Goal: Transaction & Acquisition: Book appointment/travel/reservation

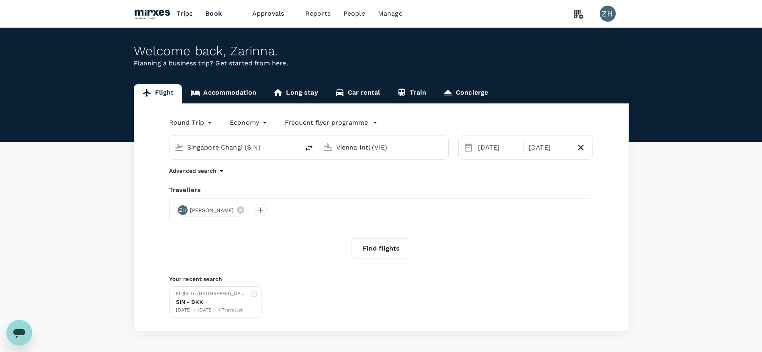
click at [304, 123] on p "Frequent flyer programme" at bounding box center [326, 123] width 83 height 10
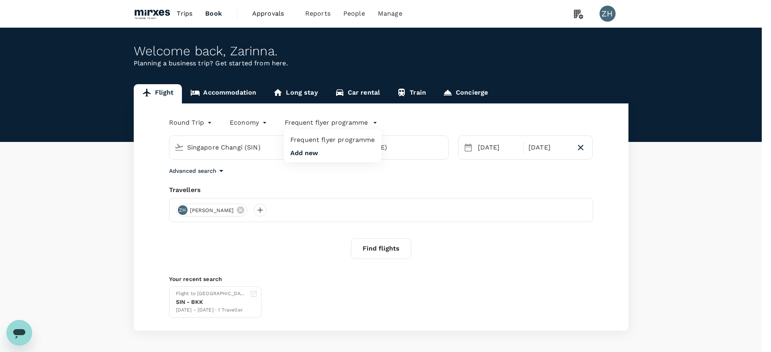
click at [257, 122] on div at bounding box center [385, 176] width 771 height 352
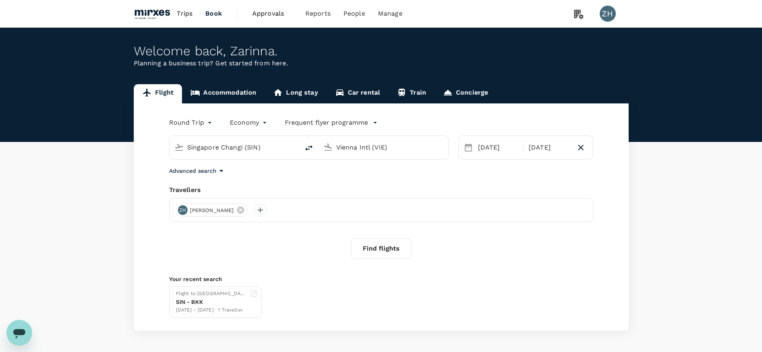
click at [294, 152] on div "Singapore Changi (SIN)" at bounding box center [240, 147] width 107 height 13
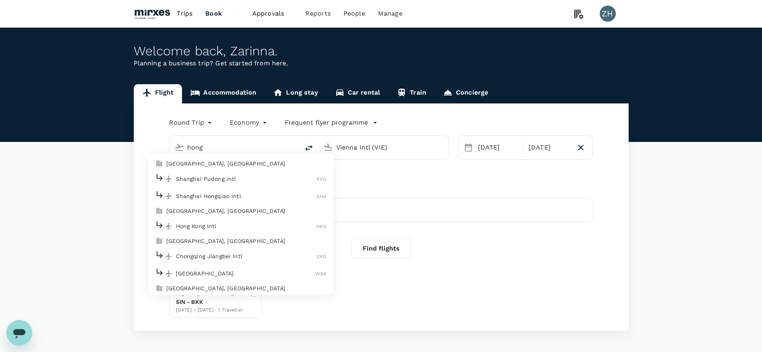
click at [244, 226] on p "Hong Kong Intl" at bounding box center [246, 226] width 141 height 8
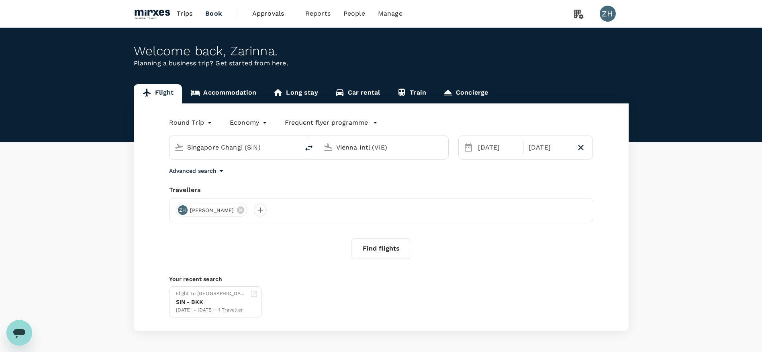
type input "Hong Kong Intl (HKG)"
click at [348, 148] on input "Vienna Intl (VIE)" at bounding box center [383, 147] width 95 height 12
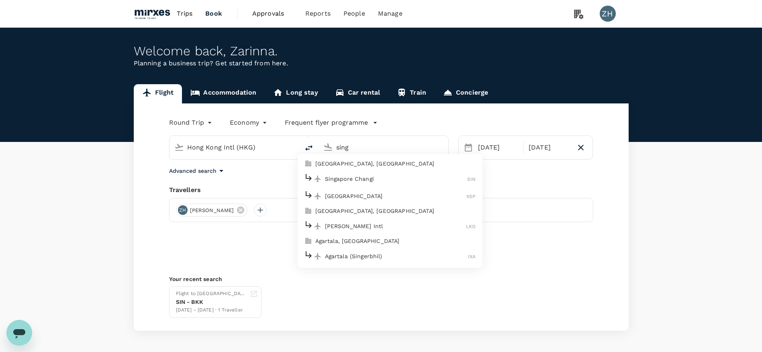
click at [363, 177] on p "Singapore Changi" at bounding box center [396, 179] width 143 height 8
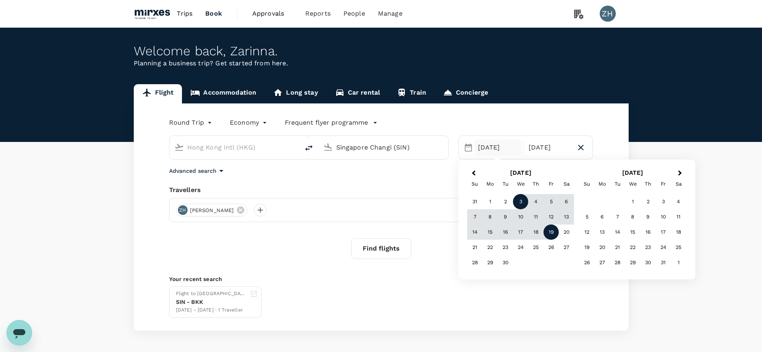
type input "Singapore Changi (SIN)"
click at [521, 202] on div "3" at bounding box center [520, 201] width 15 height 15
click at [550, 203] on div "5" at bounding box center [550, 201] width 15 height 15
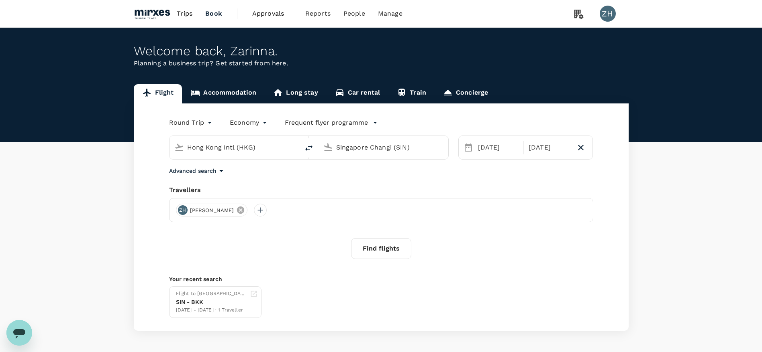
click at [236, 209] on icon at bounding box center [240, 210] width 9 height 9
click at [379, 248] on button "Find flights" at bounding box center [381, 248] width 60 height 21
click at [267, 213] on div at bounding box center [381, 210] width 424 height 24
drag, startPoint x: 267, startPoint y: 213, endPoint x: 184, endPoint y: 212, distance: 83.1
click at [184, 212] on div at bounding box center [381, 210] width 424 height 24
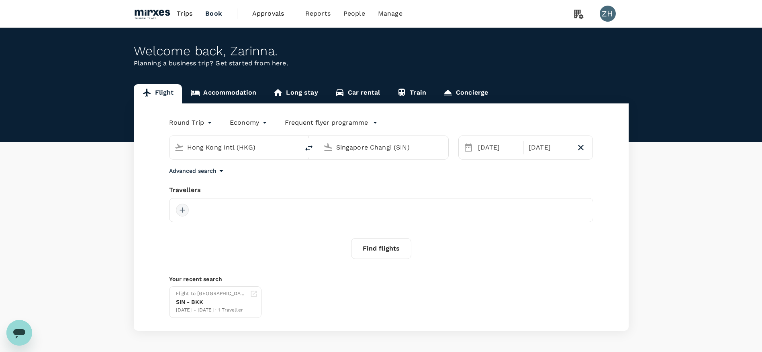
click at [184, 212] on div at bounding box center [182, 210] width 13 height 13
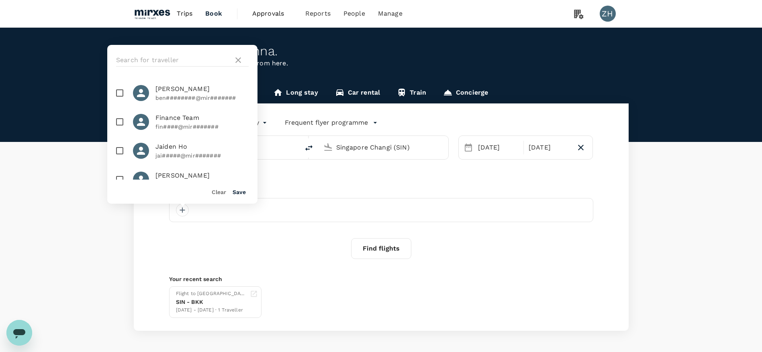
click at [120, 152] on input "checkbox" at bounding box center [119, 151] width 17 height 17
checkbox input "true"
click at [296, 243] on div "Find flights" at bounding box center [381, 248] width 424 height 21
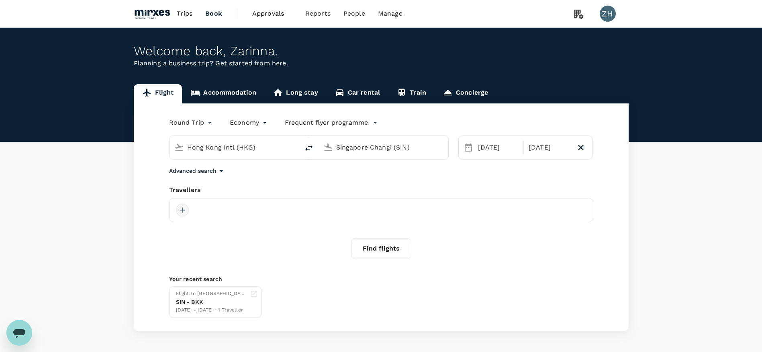
click at [182, 215] on div at bounding box center [182, 210] width 13 height 13
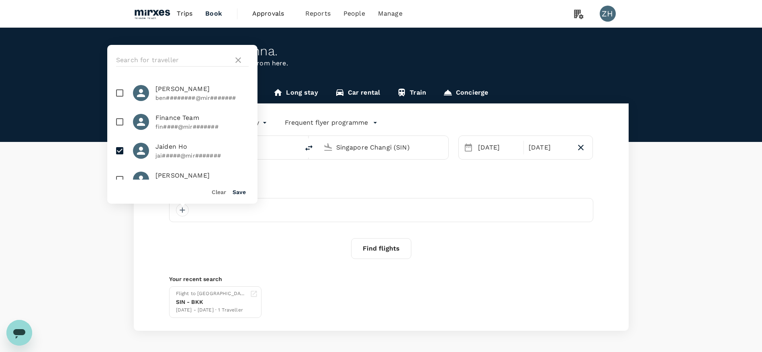
click at [239, 189] on button "Save" at bounding box center [238, 192] width 13 height 6
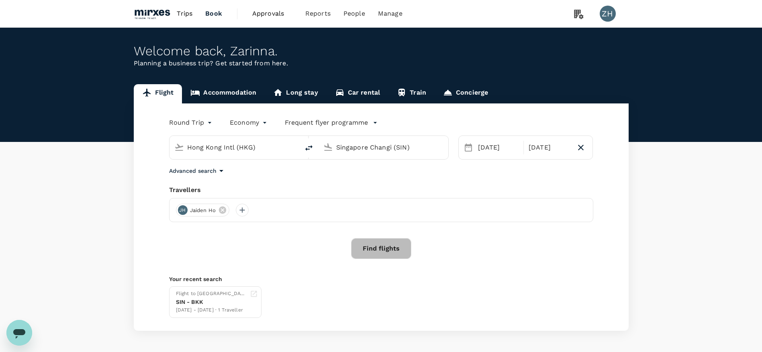
click at [383, 255] on button "Find flights" at bounding box center [381, 248] width 60 height 21
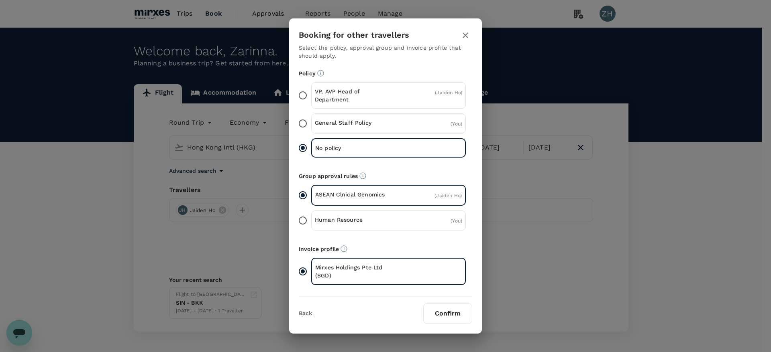
click at [352, 120] on p "General Staff Policy" at bounding box center [352, 123] width 74 height 8
click at [311, 120] on input "General Staff Policy ( You )" at bounding box center [302, 123] width 17 height 17
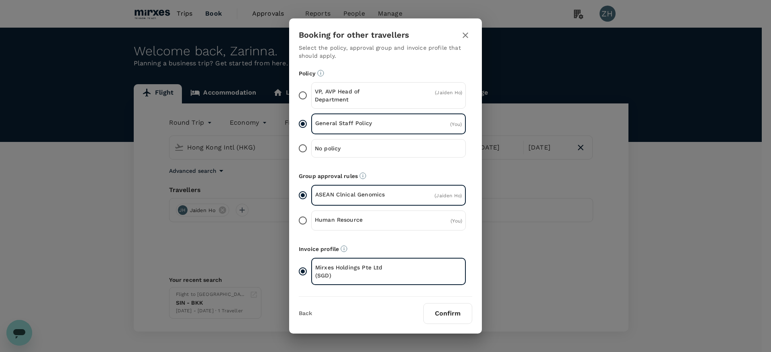
click at [362, 193] on p "ASEAN Clnical Genomics" at bounding box center [351, 195] width 73 height 8
click at [311, 193] on input "ASEAN Clnical Genomics ( Jaiden Ho )" at bounding box center [302, 195] width 17 height 17
click at [432, 308] on button "Confirm" at bounding box center [447, 314] width 49 height 21
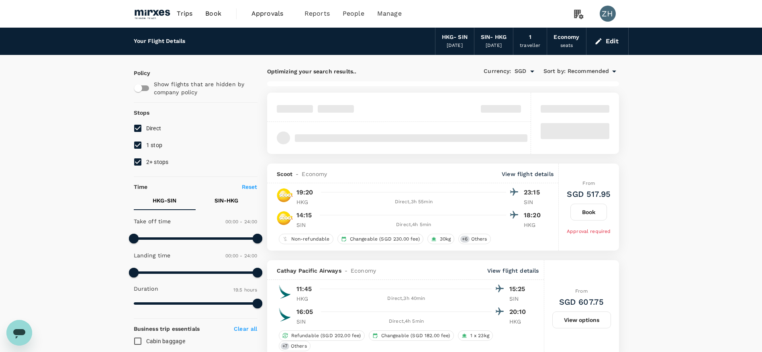
type input "SGD"
type input "1440"
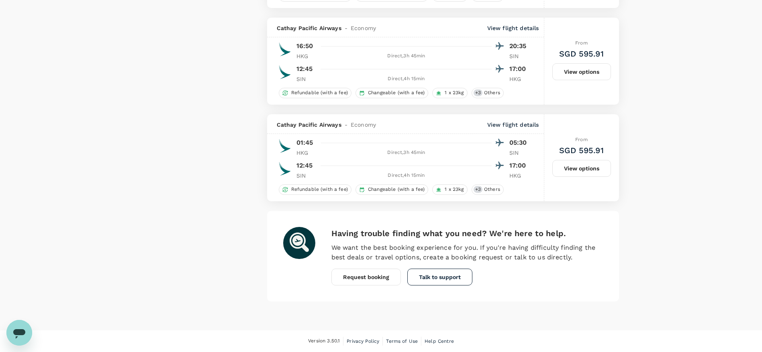
type input "1575"
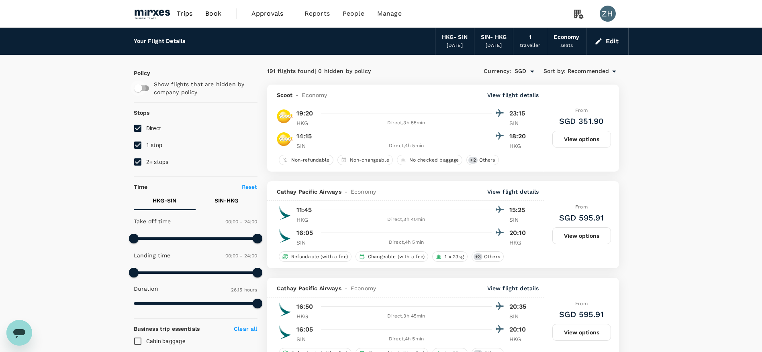
click at [143, 85] on input "checkbox" at bounding box center [138, 88] width 46 height 15
click at [143, 85] on input "checkbox" at bounding box center [146, 88] width 46 height 15
checkbox input "false"
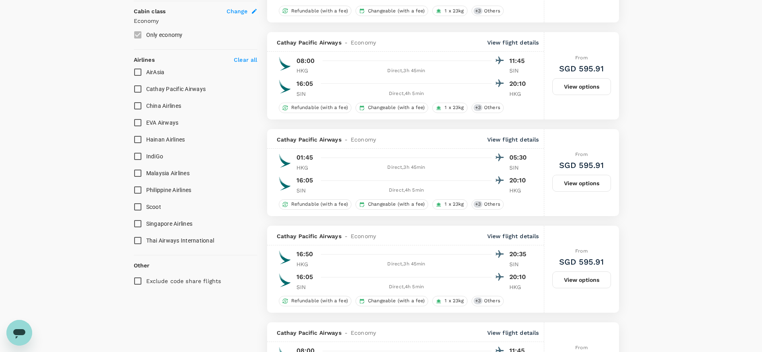
scroll to position [437, 0]
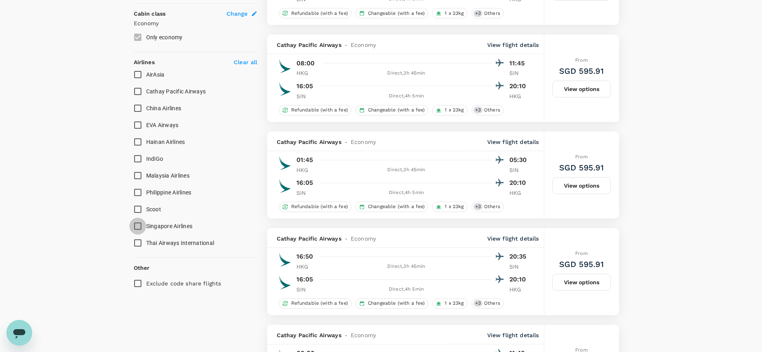
click at [141, 228] on input "Singapore Airlines" at bounding box center [137, 226] width 17 height 17
checkbox input "true"
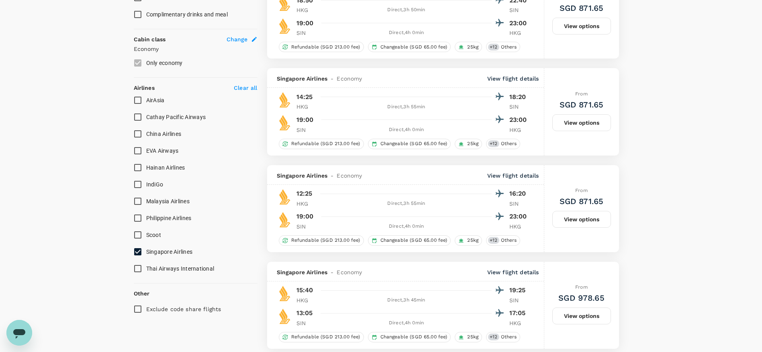
type input "SGD"
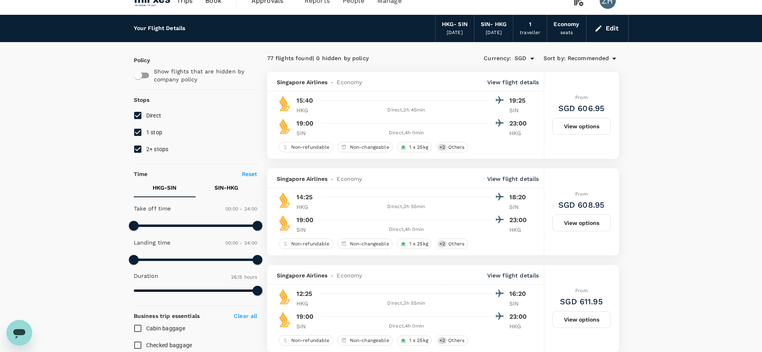
scroll to position [0, 0]
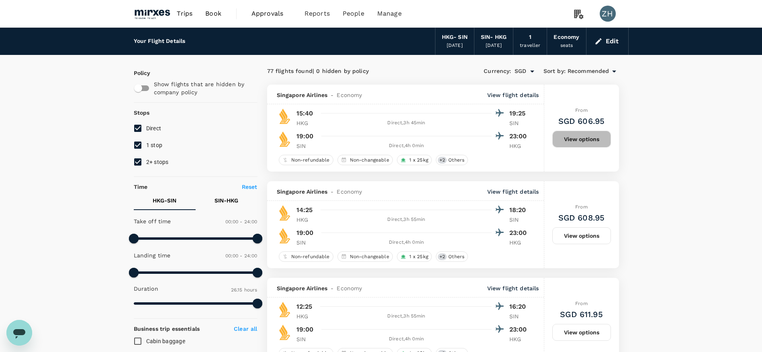
click at [576, 132] on button "View options" at bounding box center [581, 139] width 59 height 17
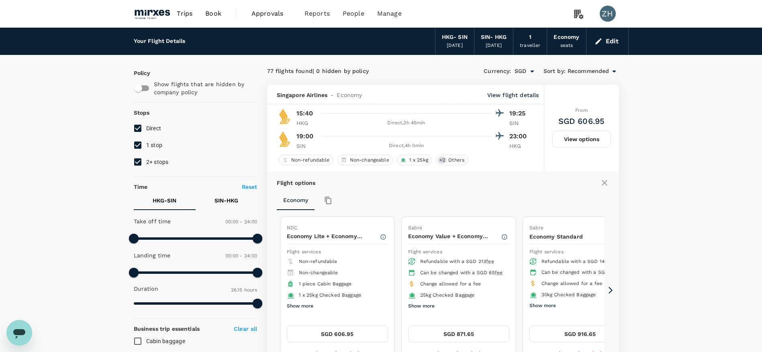
click at [151, 7] on img at bounding box center [152, 14] width 37 height 18
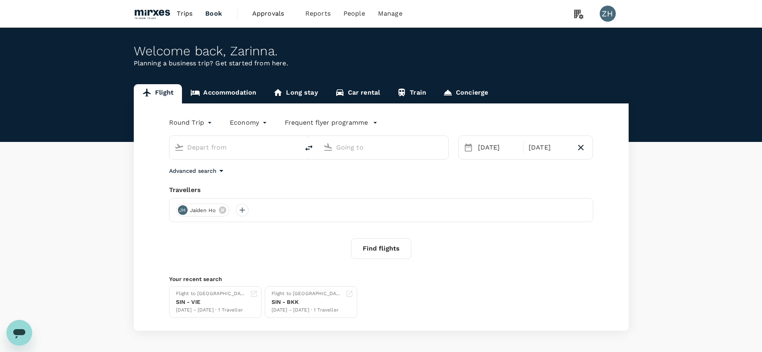
type input "Hong Kong Intl (HKG)"
type input "Singapore Changi (SIN)"
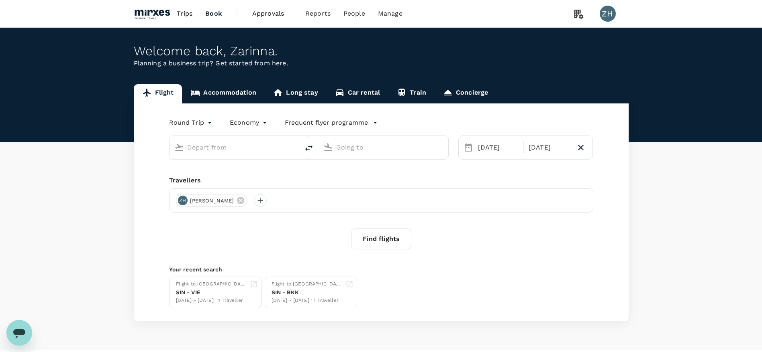
type input "Hong Kong Intl (HKG)"
type input "Singapore Changi (SIN)"
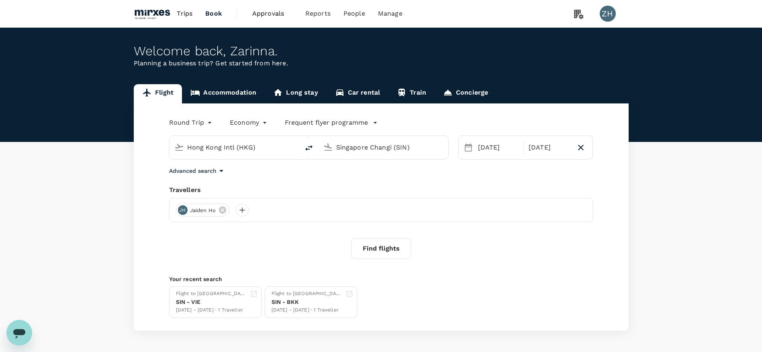
click at [279, 13] on span "Approvals" at bounding box center [272, 14] width 40 height 10
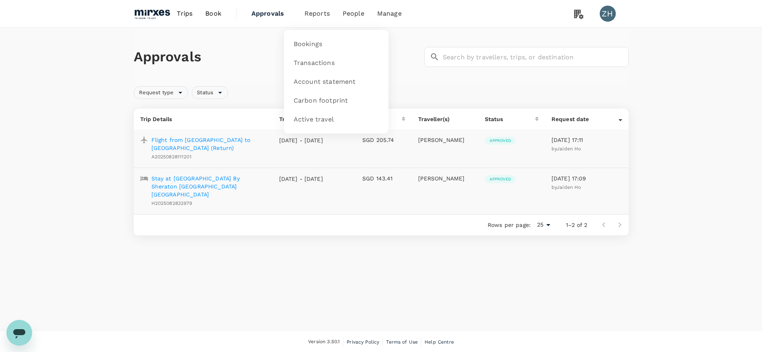
click at [322, 13] on span "Reports" at bounding box center [316, 14] width 25 height 10
click at [318, 78] on span "Account statement" at bounding box center [324, 81] width 62 height 9
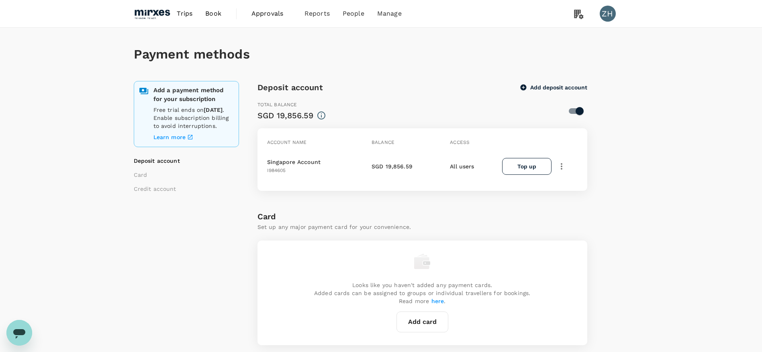
click at [560, 169] on icon "button" at bounding box center [561, 167] width 10 height 10
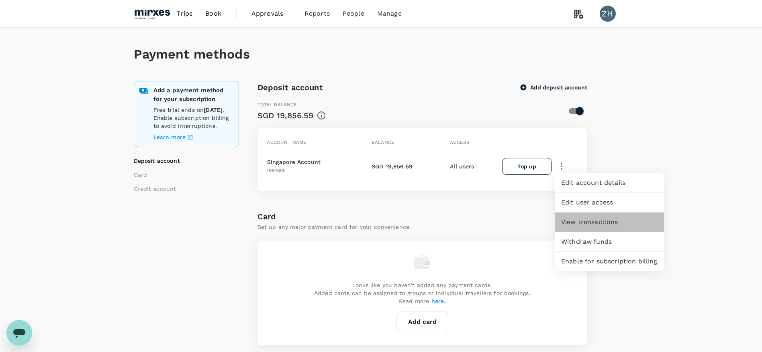
click at [589, 221] on span "View transactions" at bounding box center [609, 223] width 96 height 10
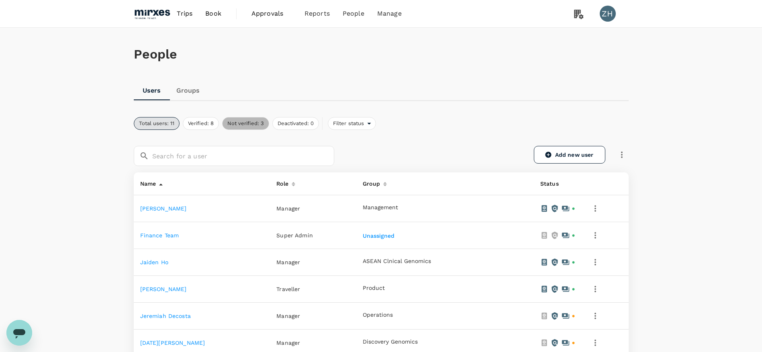
click at [260, 120] on button "Not verified: 3" at bounding box center [245, 123] width 47 height 13
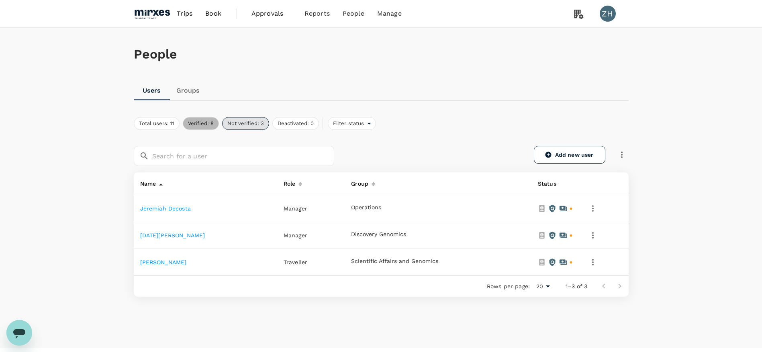
click at [205, 117] on button "Verified: 8" at bounding box center [201, 123] width 36 height 13
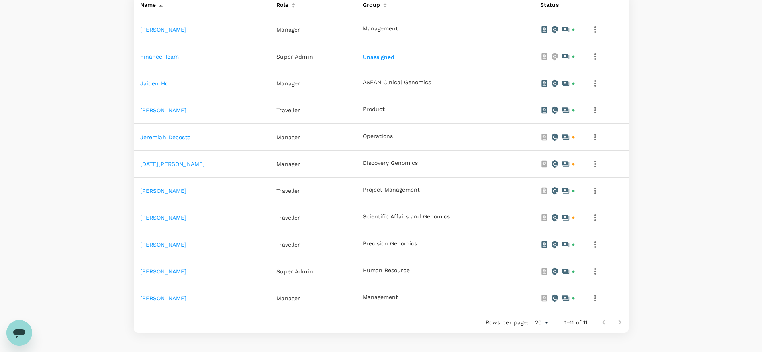
scroll to position [180, 0]
click at [540, 108] on icon at bounding box center [544, 110] width 8 height 8
click at [552, 61] on link "travel document" at bounding box center [552, 64] width 47 height 6
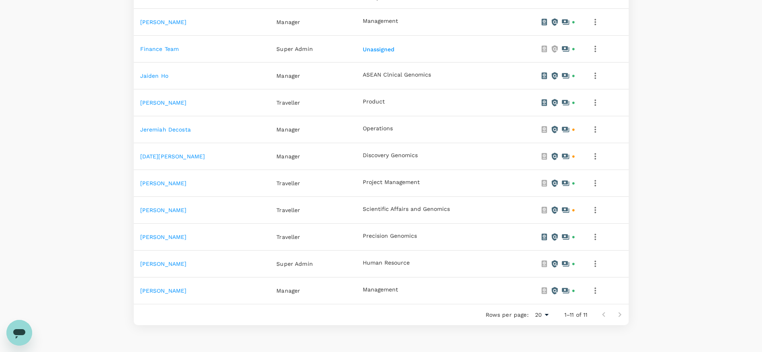
scroll to position [193, 0]
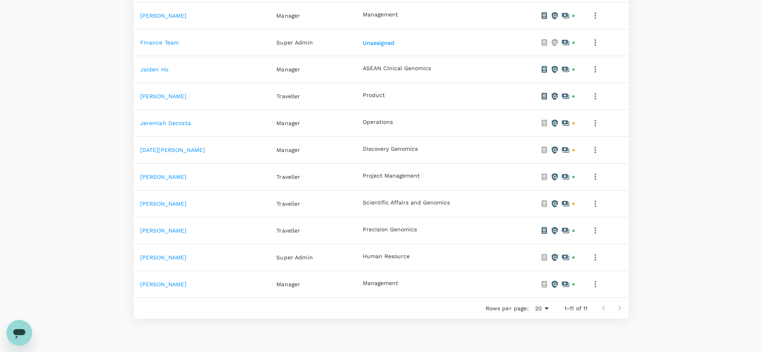
click at [163, 71] on link "Jaiden Ho" at bounding box center [154, 69] width 28 height 6
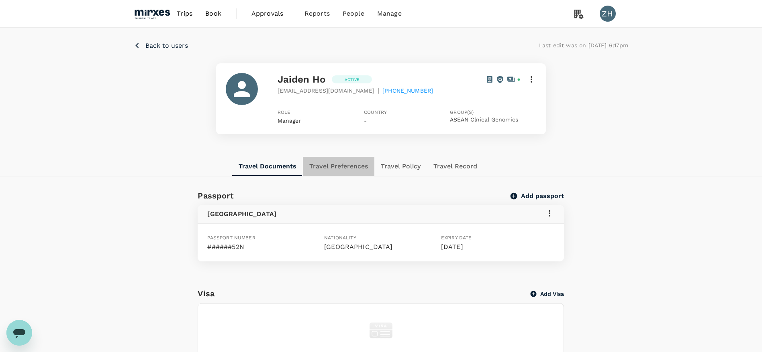
click at [322, 166] on button "Travel Preferences" at bounding box center [338, 166] width 71 height 19
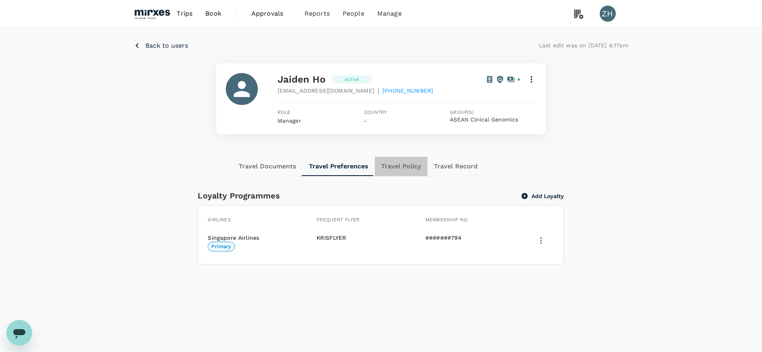
click at [411, 165] on button "Travel Policy" at bounding box center [401, 166] width 53 height 19
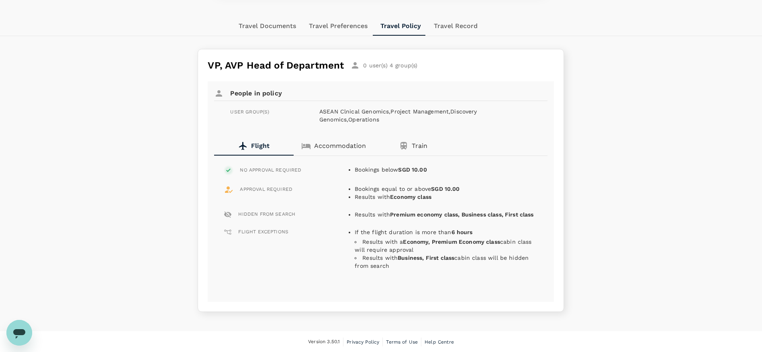
scroll to position [141, 0]
click at [471, 27] on button "Travel Record" at bounding box center [455, 25] width 57 height 19
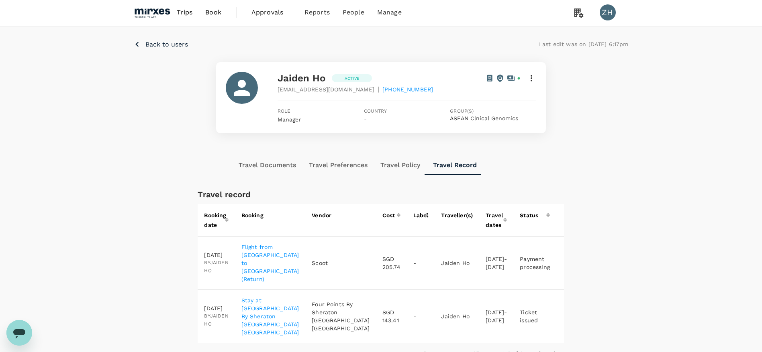
scroll to position [0, 0]
click at [270, 15] on span "Approvals" at bounding box center [271, 14] width 40 height 10
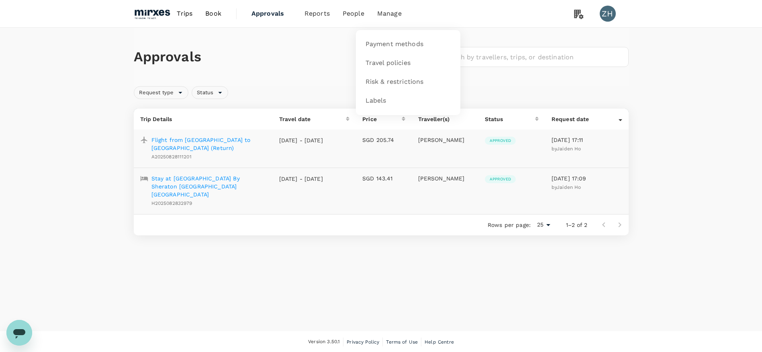
click at [390, 8] on li "Manage" at bounding box center [389, 13] width 37 height 27
click at [396, 82] on span "Risk & restrictions" at bounding box center [394, 81] width 58 height 9
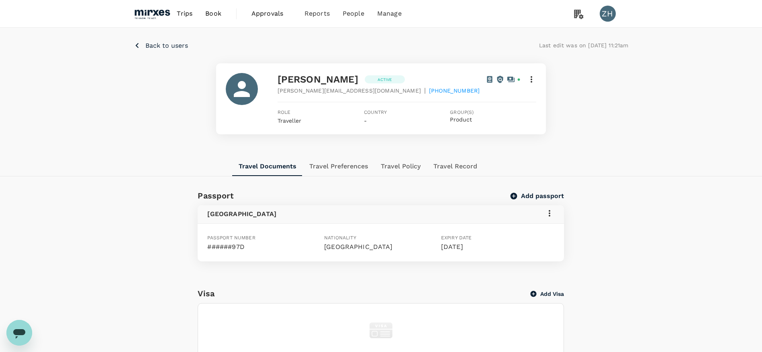
click at [400, 170] on button "Travel Policy" at bounding box center [400, 166] width 53 height 19
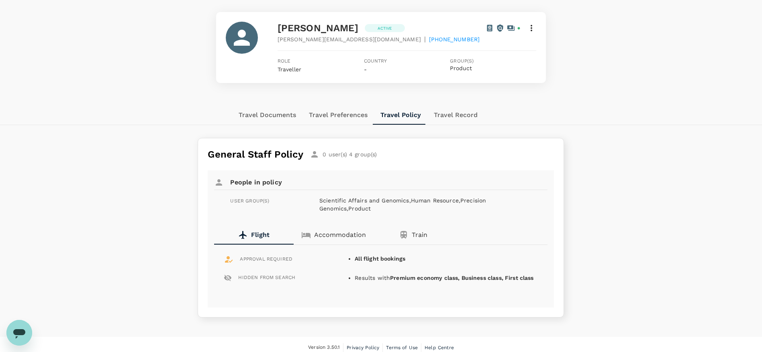
scroll to position [58, 0]
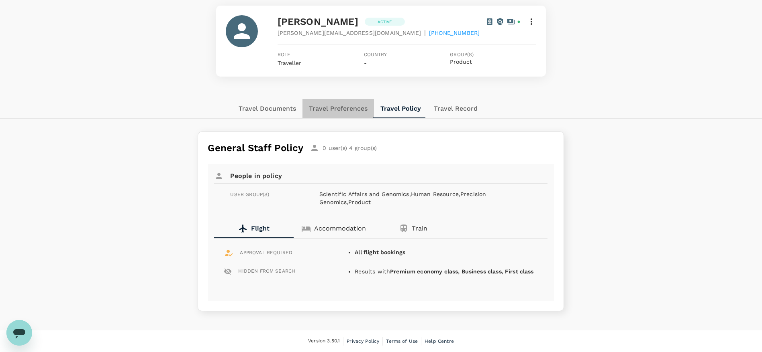
click at [343, 105] on button "Travel Preferences" at bounding box center [337, 108] width 71 height 19
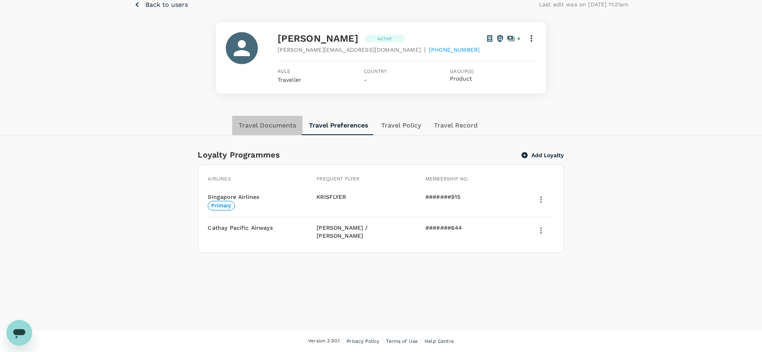
click at [255, 122] on button "Travel Documents" at bounding box center [267, 125] width 70 height 19
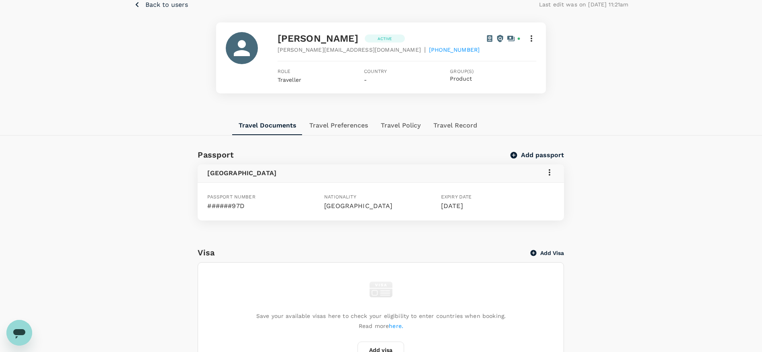
click at [548, 171] on icon at bounding box center [549, 173] width 10 height 10
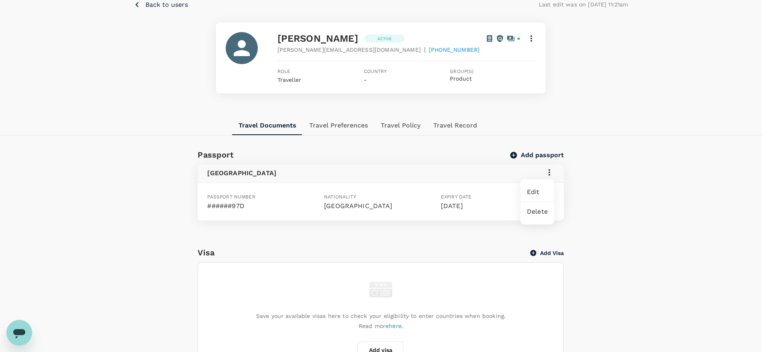
click at [734, 179] on div at bounding box center [385, 176] width 771 height 352
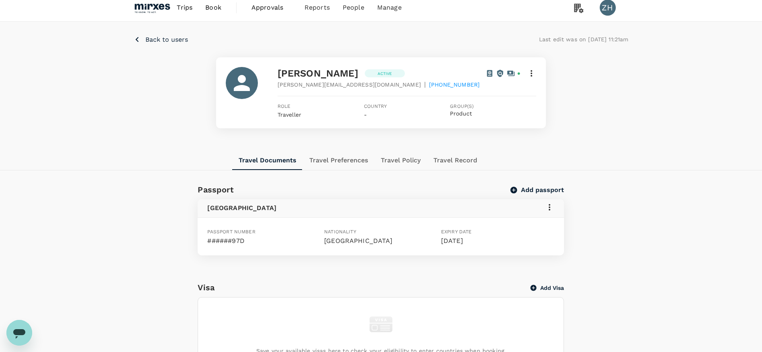
scroll to position [0, 0]
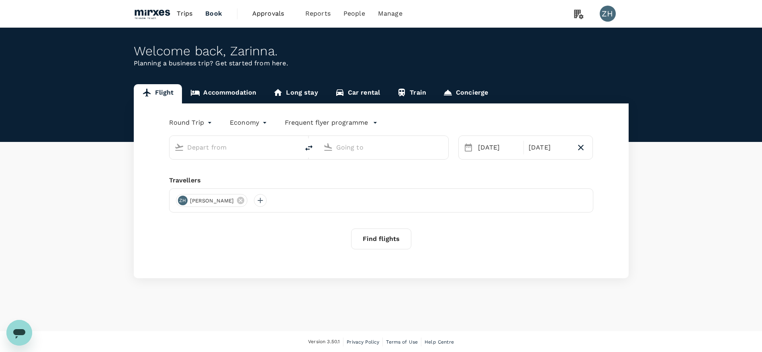
type input "Hong Kong Intl (HKG)"
type input "Singapore Changi (SIN)"
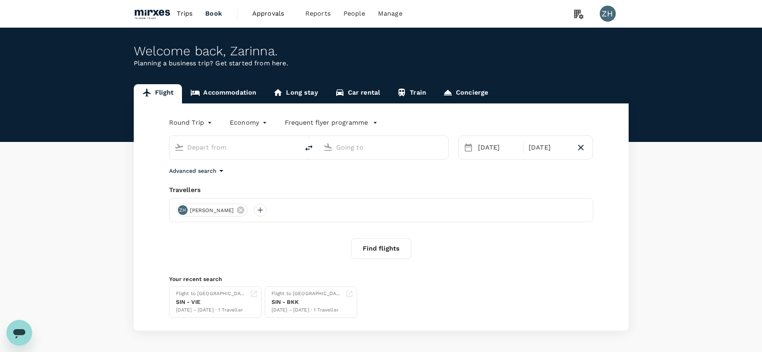
type input "Hong Kong Intl (HKG)"
type input "Singapore Changi (SIN)"
click at [221, 209] on icon at bounding box center [222, 210] width 7 height 7
click at [462, 95] on link "Concierge" at bounding box center [465, 93] width 62 height 19
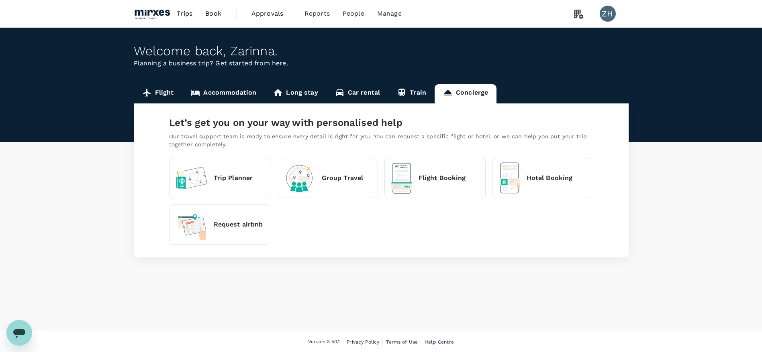
click at [334, 175] on p "Group Travel" at bounding box center [343, 178] width 42 height 10
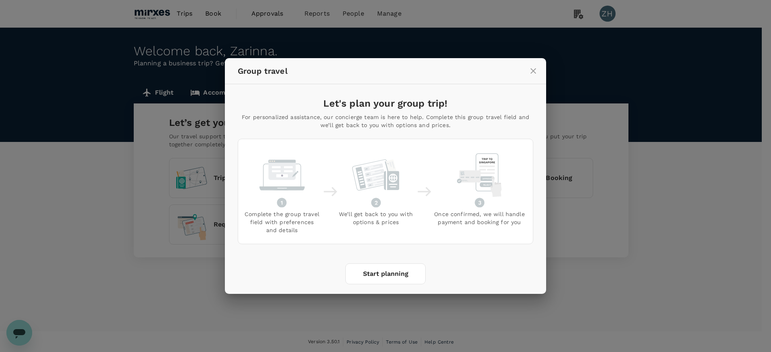
click at [406, 275] on button "Start planning" at bounding box center [385, 274] width 80 height 21
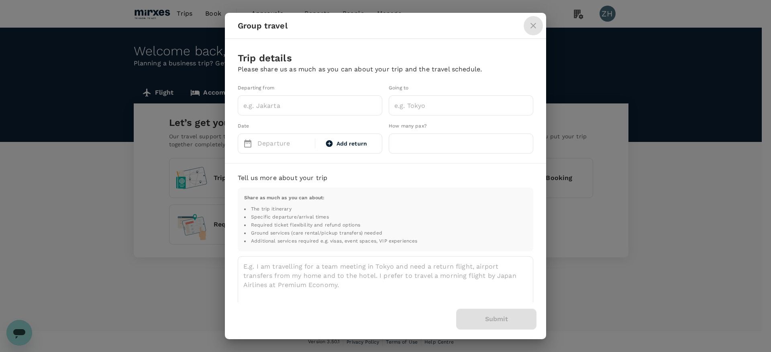
click at [532, 23] on icon "close" at bounding box center [533, 26] width 10 height 10
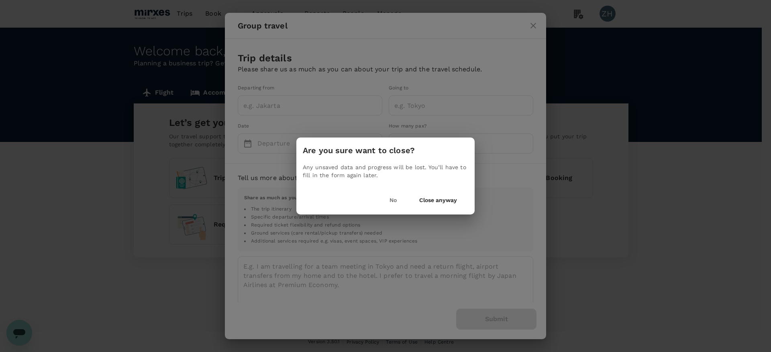
click at [426, 200] on button "Close anyway" at bounding box center [438, 200] width 60 height 16
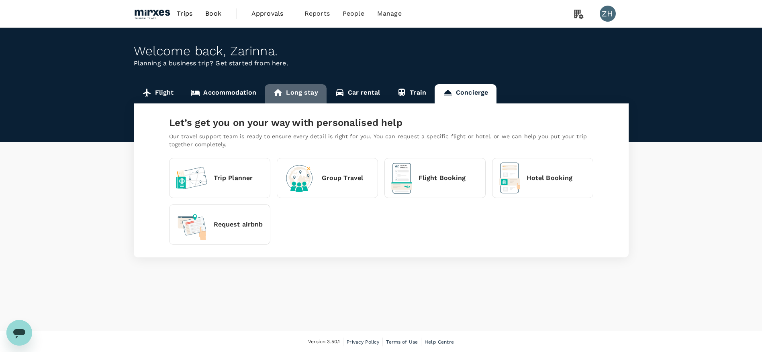
click at [312, 96] on link "Long stay" at bounding box center [295, 93] width 61 height 19
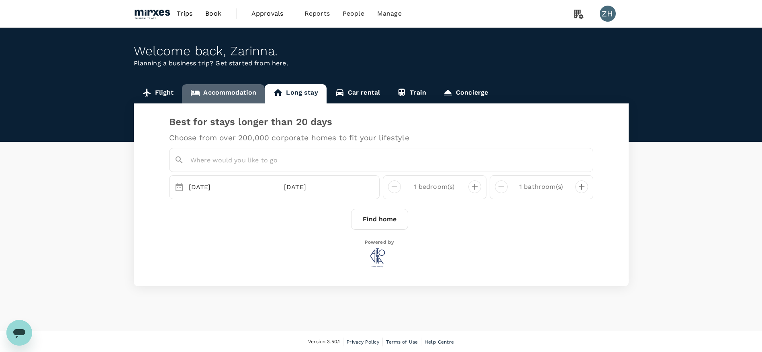
click at [244, 92] on link "Accommodation" at bounding box center [223, 93] width 83 height 19
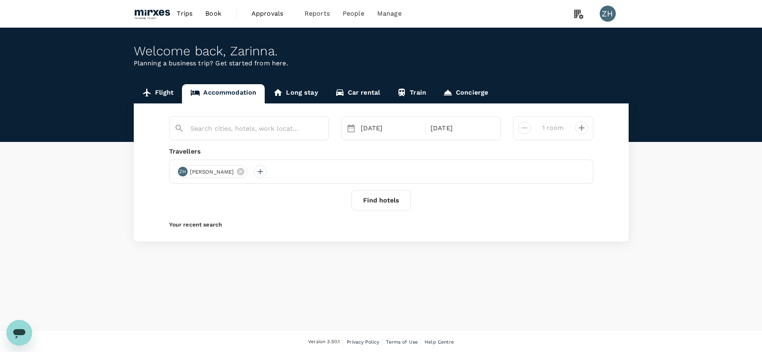
type input "Manila"
click at [159, 91] on link "Flight" at bounding box center [158, 93] width 49 height 19
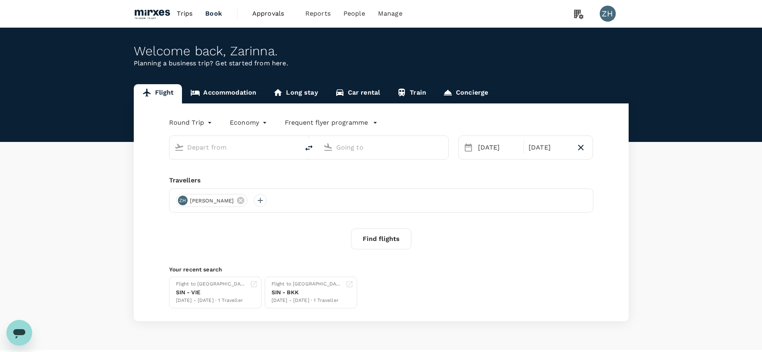
type input "Hong Kong Intl (HKG)"
type input "Singapore Changi (SIN)"
type input "Hong Kong Intl (HKG)"
type input "Singapore Changi (SIN)"
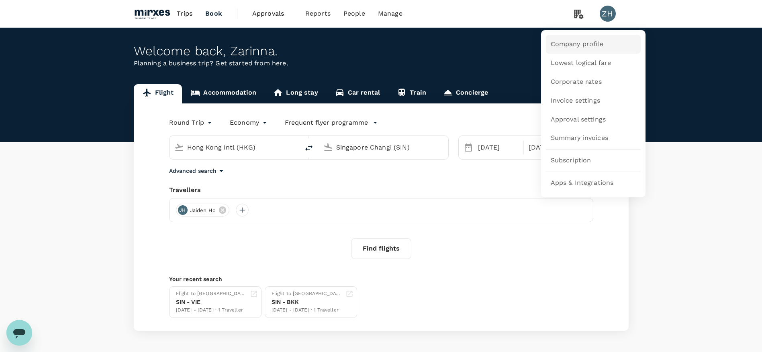
click at [585, 46] on span "Company profile" at bounding box center [576, 44] width 53 height 9
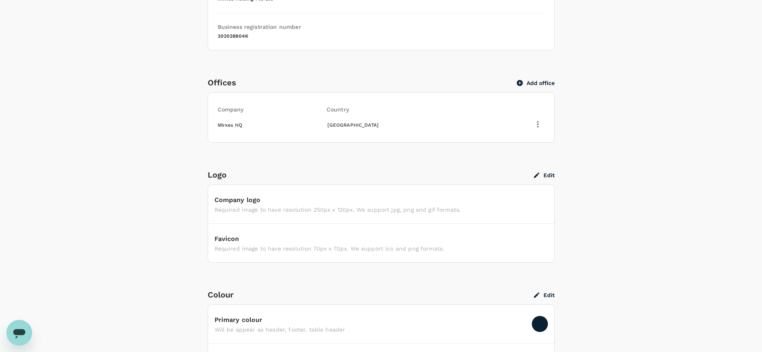
scroll to position [249, 0]
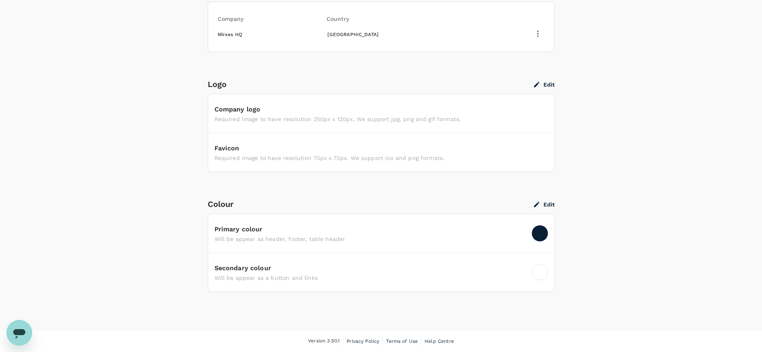
click at [740, 307] on div "Company Settings Company profile Lowest logical fare Corporate rates Invoice se…" at bounding box center [381, 55] width 762 height 552
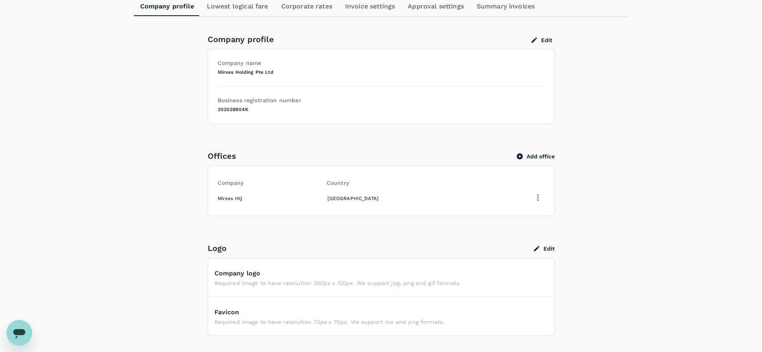
scroll to position [0, 0]
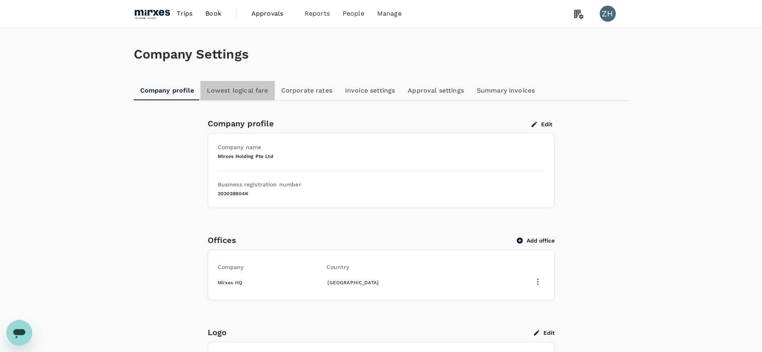
click at [256, 91] on link "Lowest logical fare" at bounding box center [237, 90] width 74 height 19
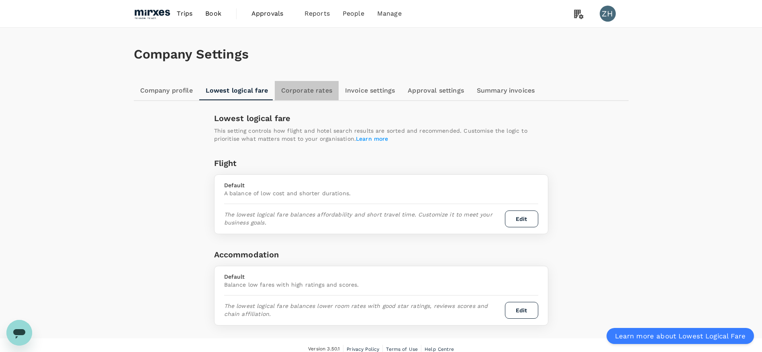
click at [318, 98] on link "Corporate rates" at bounding box center [307, 90] width 64 height 19
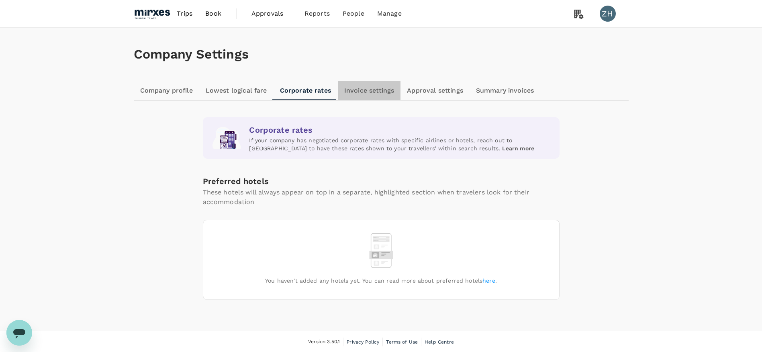
click at [375, 88] on link "Invoice settings" at bounding box center [369, 90] width 63 height 19
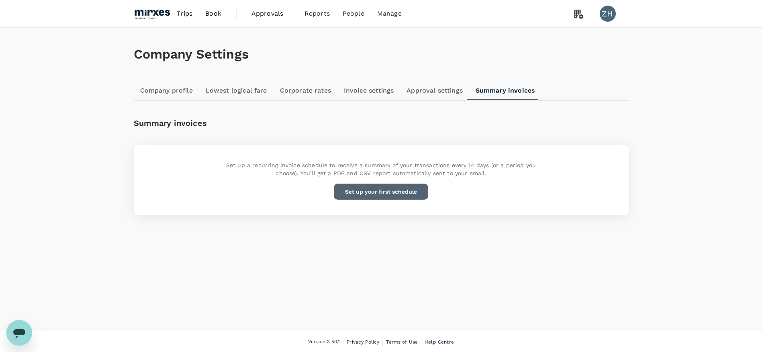
click at [387, 191] on button "Set up your first schedule" at bounding box center [381, 192] width 94 height 16
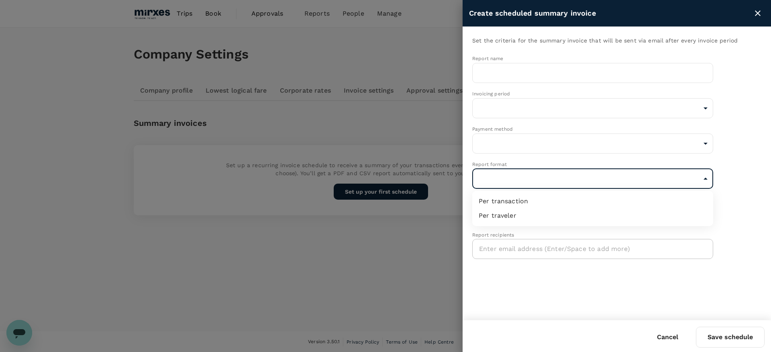
click at [611, 173] on body "Trips Book Approvals 0 Reports People Manage ZH Company Settings Company profil…" at bounding box center [385, 176] width 771 height 353
click at [426, 107] on div at bounding box center [385, 176] width 771 height 352
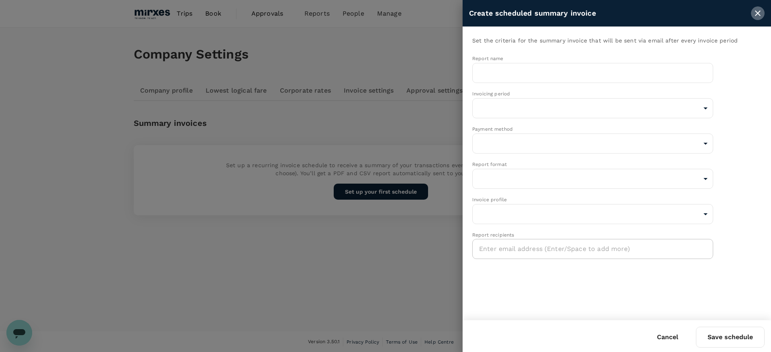
click at [755, 18] on button "close" at bounding box center [758, 13] width 14 height 14
